Goal: Information Seeking & Learning: Learn about a topic

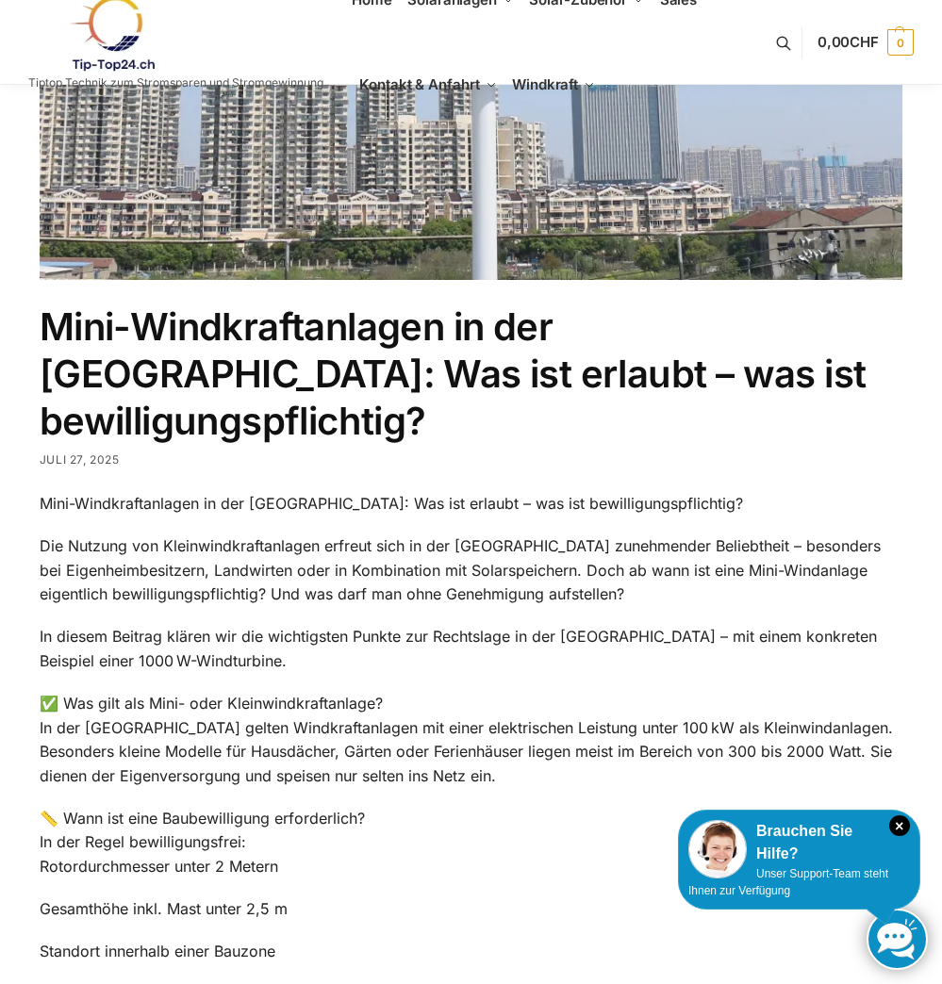
scroll to position [754, 0]
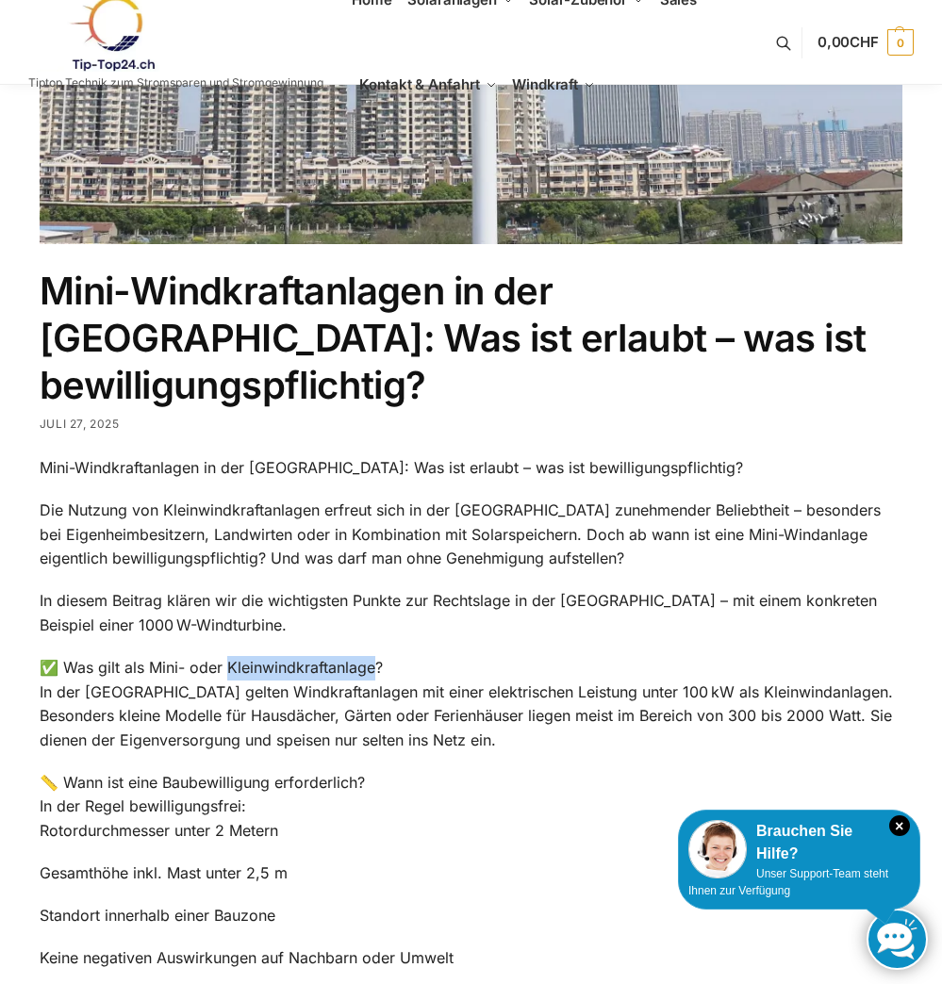
drag, startPoint x: 226, startPoint y: 620, endPoint x: 377, endPoint y: 620, distance: 150.8
click at [377, 656] on p "✅ Was gilt als Mini- oder Kleinwindkraftanlage? In der Schweiz gelten Windkraft…" at bounding box center [471, 704] width 862 height 96
drag, startPoint x: 377, startPoint y: 620, endPoint x: 350, endPoint y: 620, distance: 27.3
copy p "Kleinwindkraftanlage"
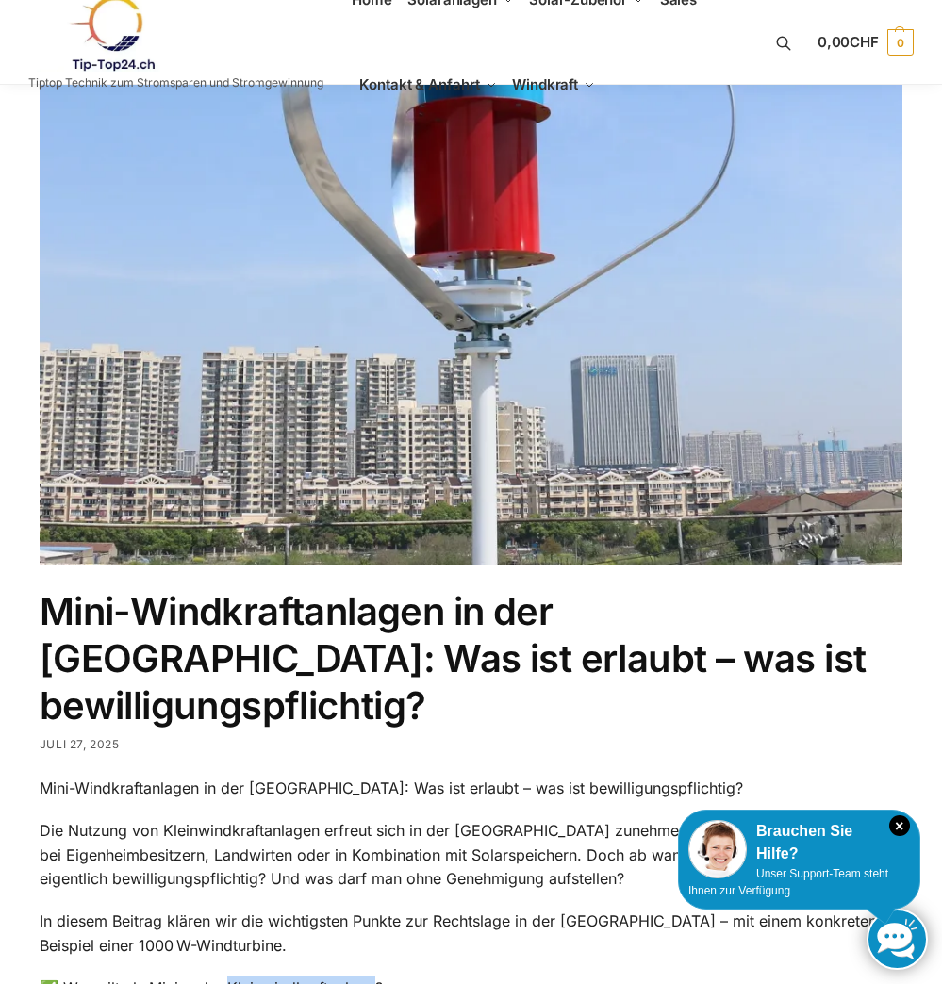
scroll to position [377, 0]
